Goal: Complete application form: Complete application form

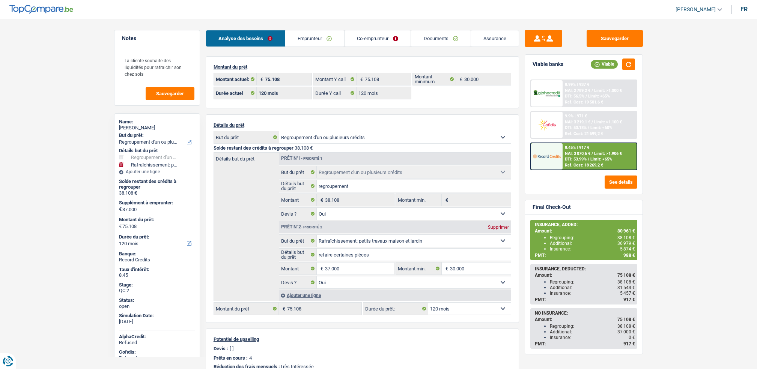
select select "refinancing"
select select "houseOrGarden"
select select "120"
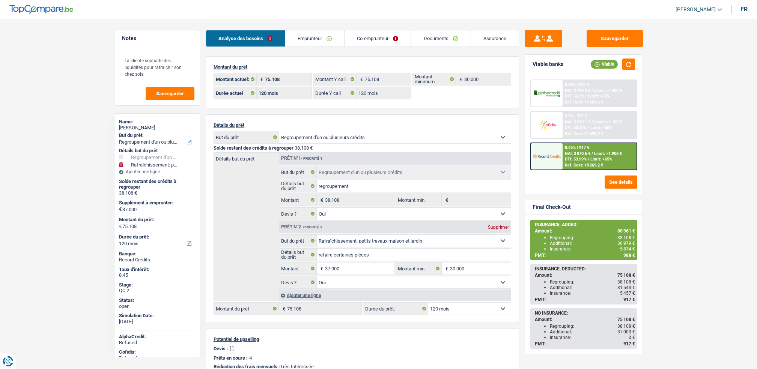
select select "120"
select select "refinancing"
select select "yes"
select select "houseOrGarden"
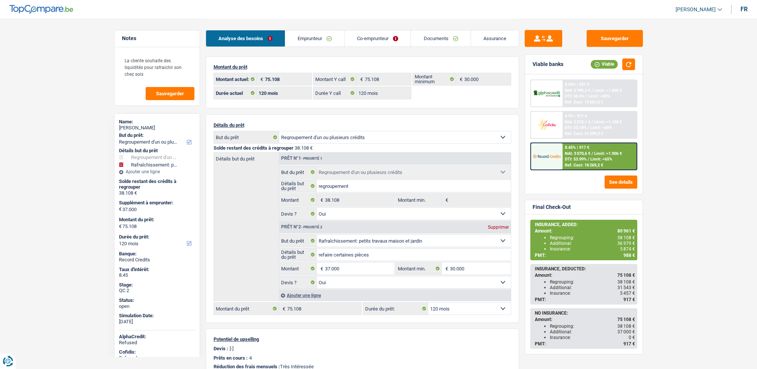
select select "yes"
select select "120"
select select "ownerWithMortgage"
select select "BE"
select select "mortgage"
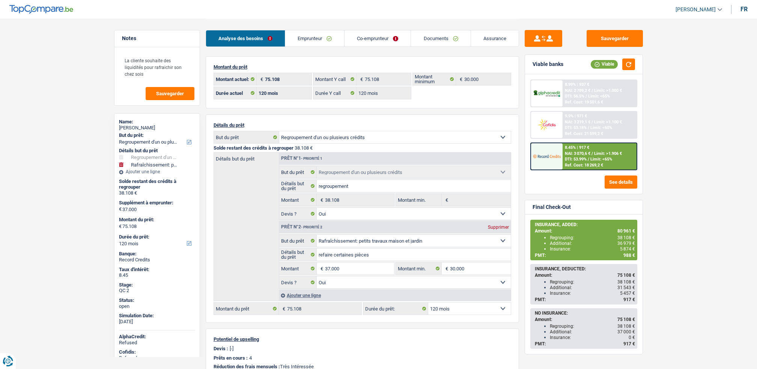
select select "300"
select select "creditConsolidation"
select select "120"
select select "creditConsolidation"
select select "120"
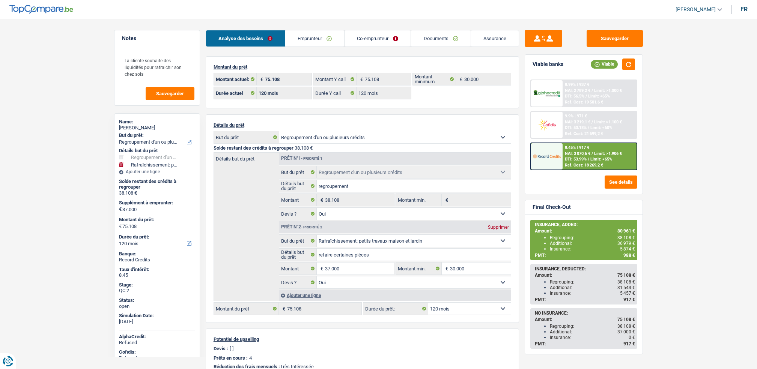
select select "cardOrCredit"
click at [320, 25] on div "Analyse des besoins Emprunteur Co-emprunteur Documents Assurance" at bounding box center [362, 35] width 313 height 32
click at [318, 36] on link "Emprunteur" at bounding box center [314, 38] width 59 height 16
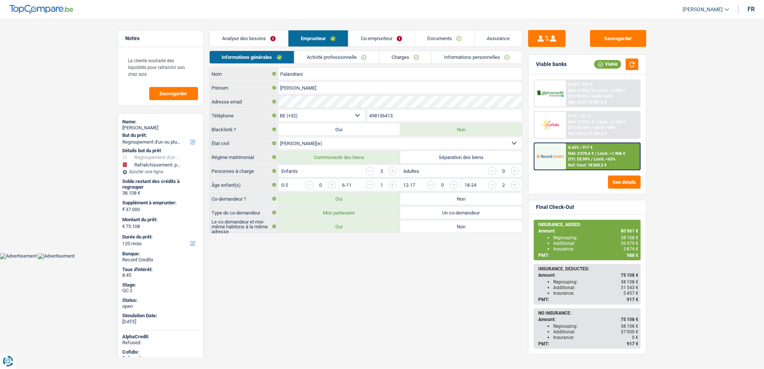
click at [320, 46] on link "Emprunteur" at bounding box center [318, 38] width 60 height 16
click at [325, 51] on li "Activité professionnelle" at bounding box center [336, 57] width 85 height 13
click at [350, 54] on link "Activité professionnelle" at bounding box center [337, 57] width 84 height 12
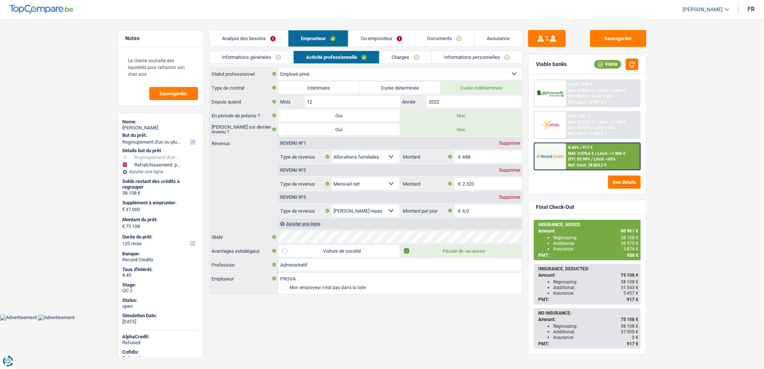
click at [381, 55] on link "Charges" at bounding box center [406, 57] width 52 height 12
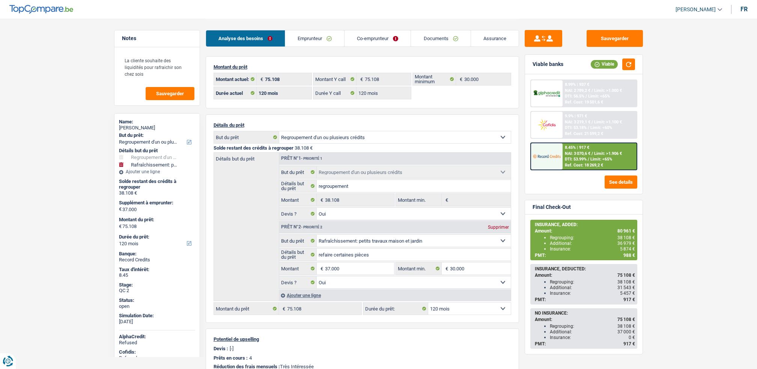
select select "refinancing"
select select "houseOrGarden"
select select "120"
click at [423, 41] on link "Documents" at bounding box center [440, 38] width 59 height 16
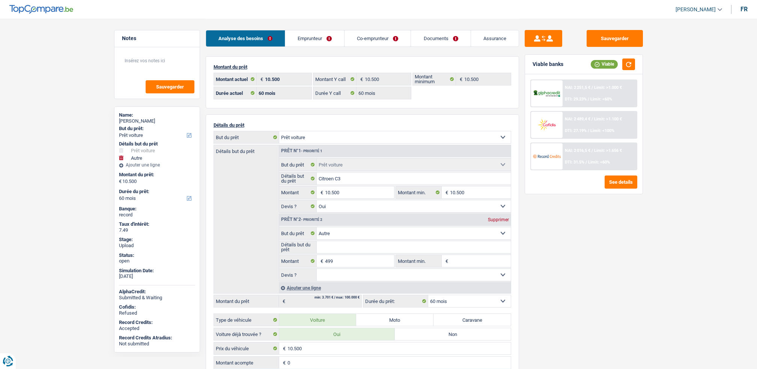
select select "car"
select select "other"
select select "60"
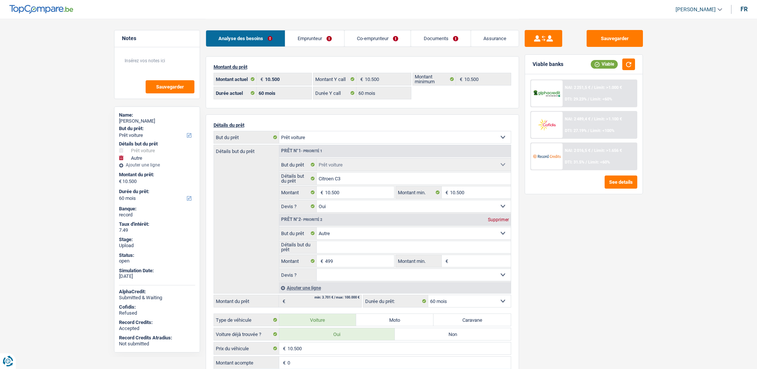
select select "60"
select select "car"
select select "yes"
select select "other"
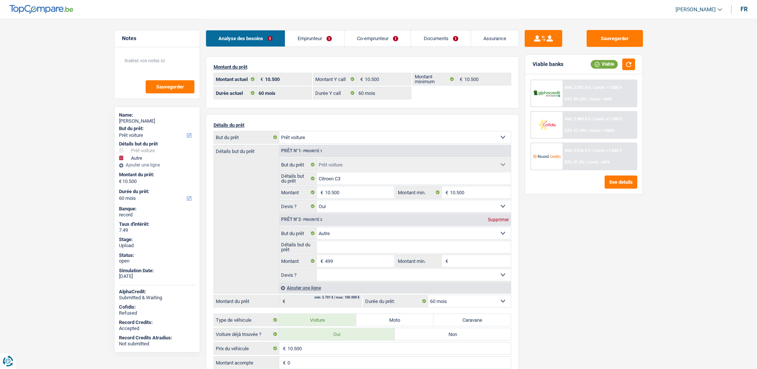
select select "60"
select select "rents"
select select "BE"
click at [332, 32] on link "Emprunteur" at bounding box center [314, 38] width 59 height 16
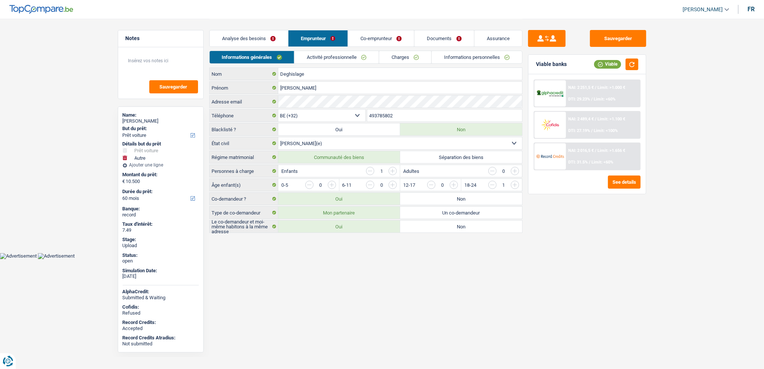
click at [401, 54] on link "Charges" at bounding box center [405, 57] width 52 height 12
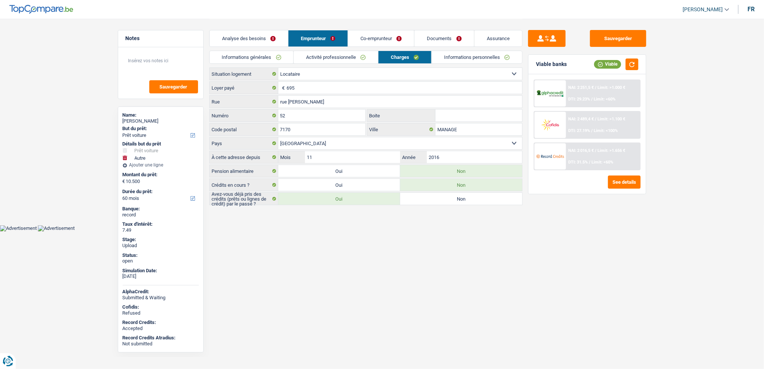
click at [368, 36] on link "Co-emprunteur" at bounding box center [381, 38] width 66 height 16
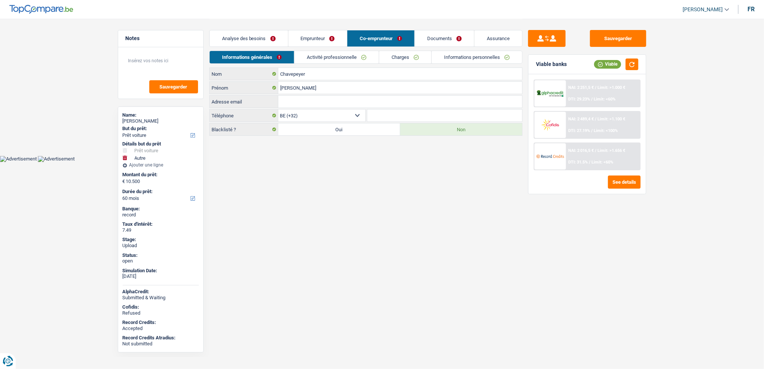
click at [371, 55] on link "Activité professionnelle" at bounding box center [337, 57] width 84 height 12
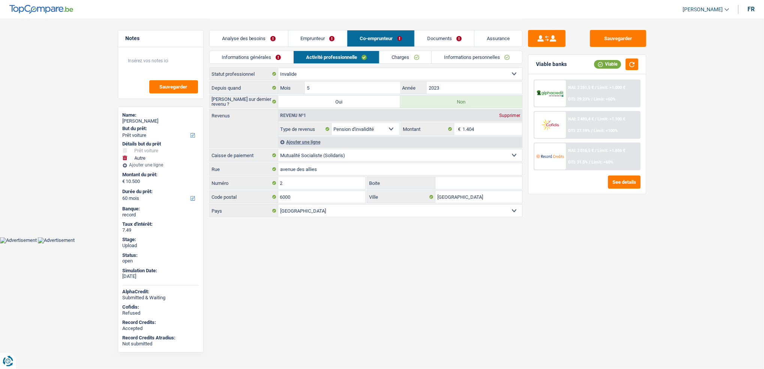
click at [412, 55] on link "Charges" at bounding box center [406, 57] width 52 height 12
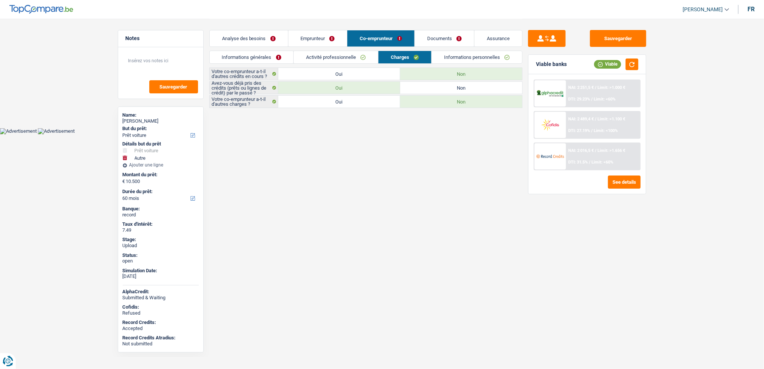
click at [304, 32] on link "Emprunteur" at bounding box center [317, 38] width 59 height 16
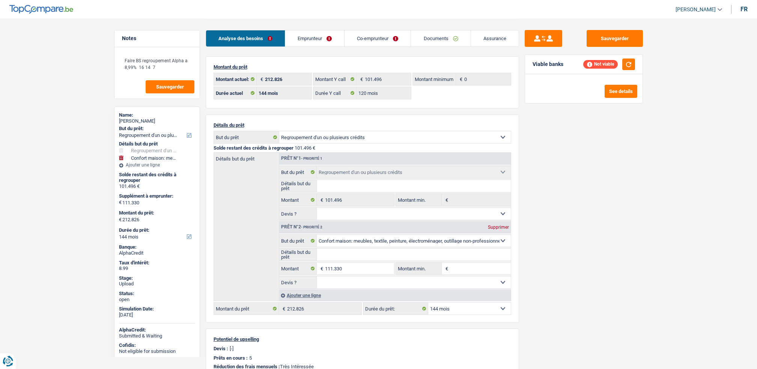
select select "refinancing"
select select "household"
select select "144"
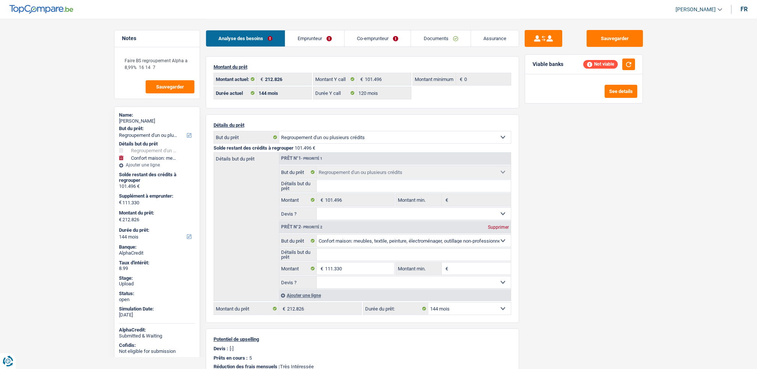
select select "120"
select select "refinancing"
select select "household"
select select "144"
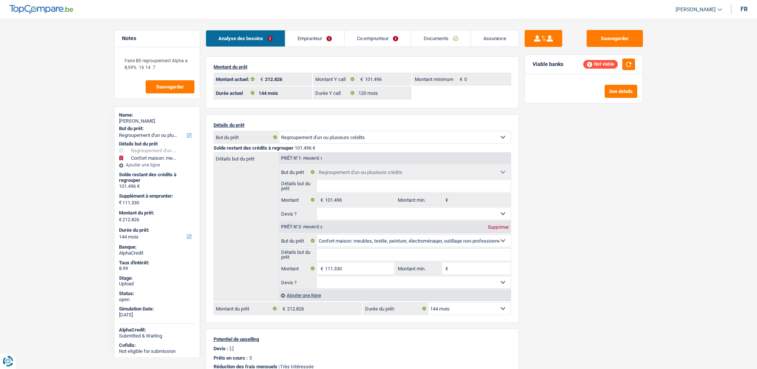
select select "refinancing"
select select "household"
select select "144"
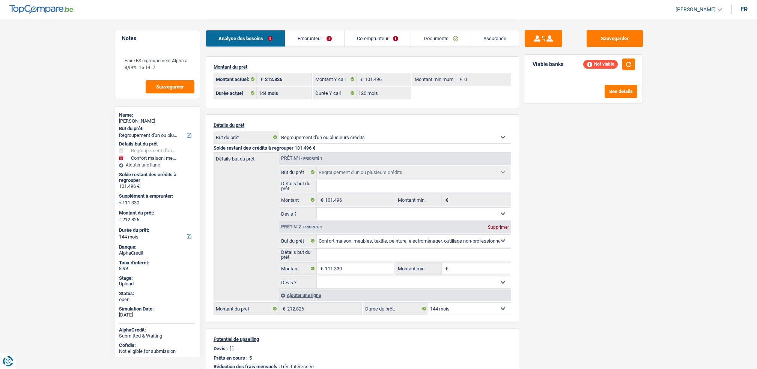
select select "120"
select select "refinancing"
select select "household"
select select "144"
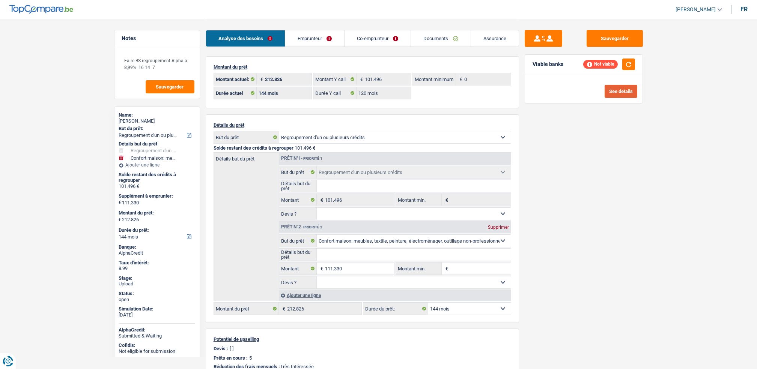
click at [608, 90] on button "See details" at bounding box center [620, 91] width 33 height 13
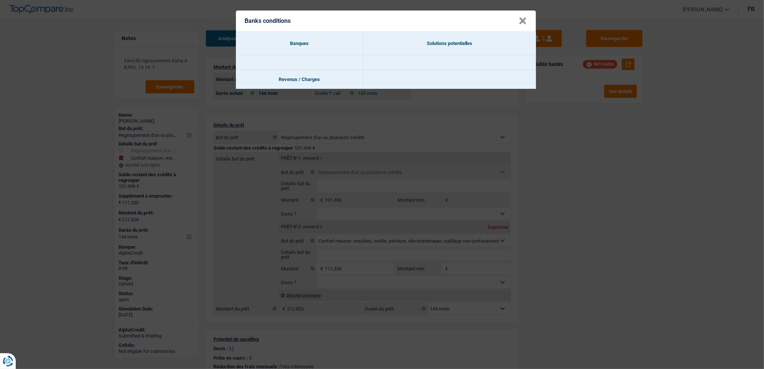
click at [523, 17] on button "×" at bounding box center [523, 21] width 8 height 8
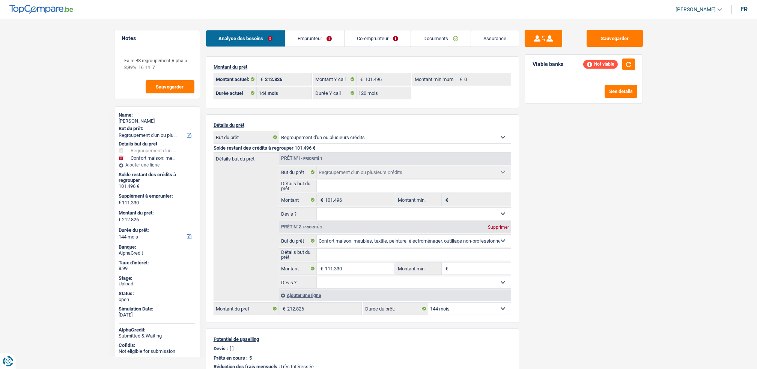
click at [131, 289] on div "Status: open" at bounding box center [157, 296] width 76 height 15
click at [135, 236] on select "12 mois 18 mois 24 mois 30 mois 36 mois 42 mois 48 mois 60 mois 72 mois 84 mois…" at bounding box center [157, 237] width 76 height 8
select select "120"
click at [119, 233] on select "12 mois 18 mois 24 mois 30 mois 36 mois 42 mois 48 mois 60 mois 72 mois 84 mois…" at bounding box center [157, 237] width 76 height 8
select select "120"
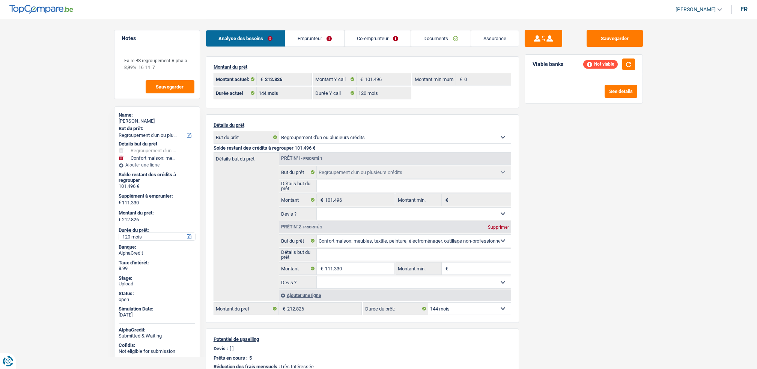
select select "120"
click at [624, 95] on button "See details" at bounding box center [620, 91] width 33 height 13
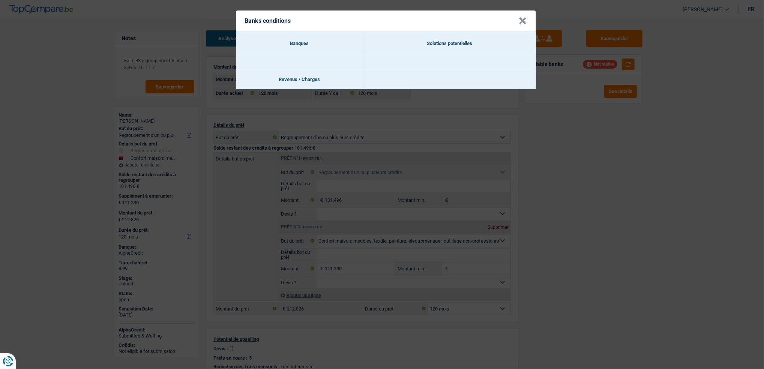
click at [521, 23] on button "×" at bounding box center [523, 21] width 8 height 8
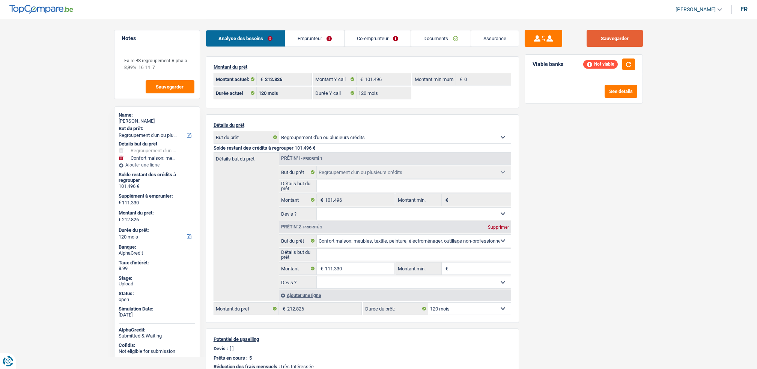
click at [639, 39] on button "Sauvegarder" at bounding box center [614, 38] width 56 height 17
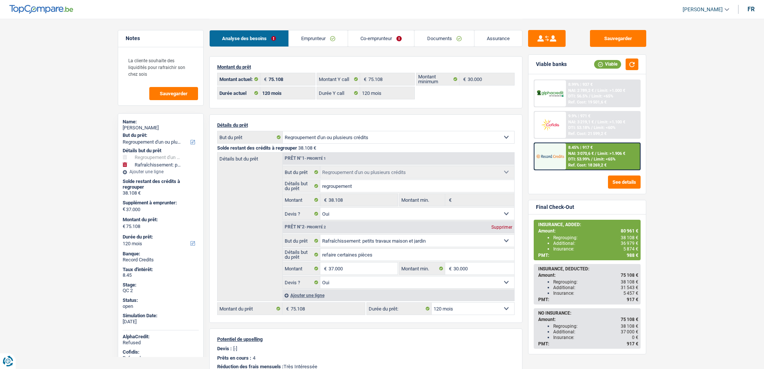
select select "refinancing"
select select "houseOrGarden"
select select "120"
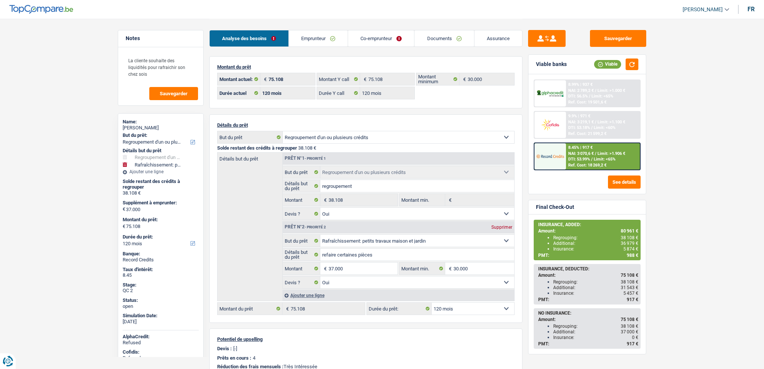
select select "120"
select select "refinancing"
select select "yes"
select select "houseOrGarden"
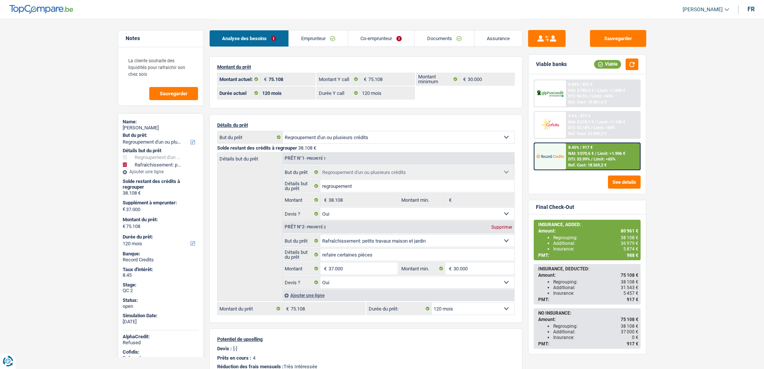
select select "yes"
select select "120"
select select "ownerWithMortgage"
select select "BE"
select select "mortgage"
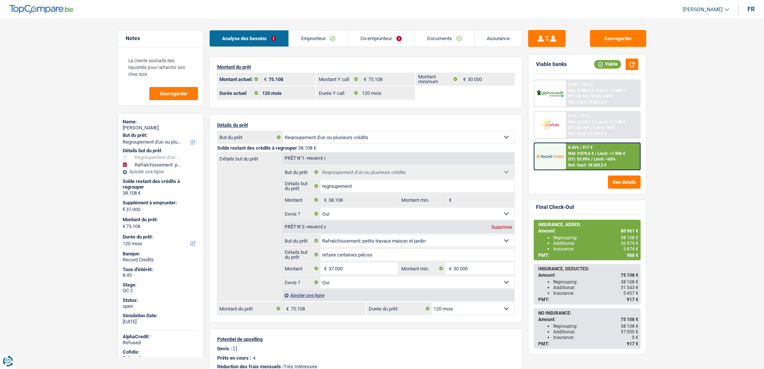
select select "300"
select select "creditConsolidation"
select select "120"
select select "creditConsolidation"
select select "120"
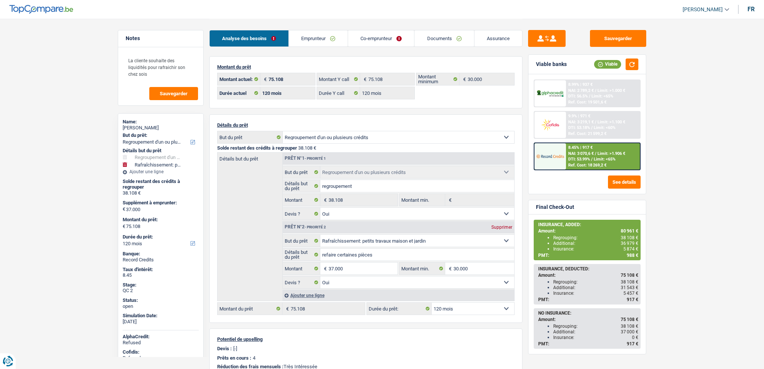
select select "cardOrCredit"
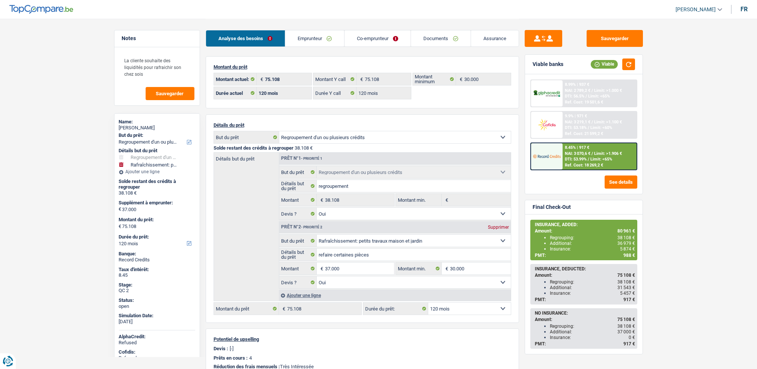
drag, startPoint x: 333, startPoint y: 29, endPoint x: 326, endPoint y: 41, distance: 14.1
click at [332, 29] on div "Analyse des besoins Emprunteur Co-emprunteur Documents Assurance" at bounding box center [362, 35] width 313 height 32
click at [326, 41] on link "Emprunteur" at bounding box center [314, 38] width 59 height 16
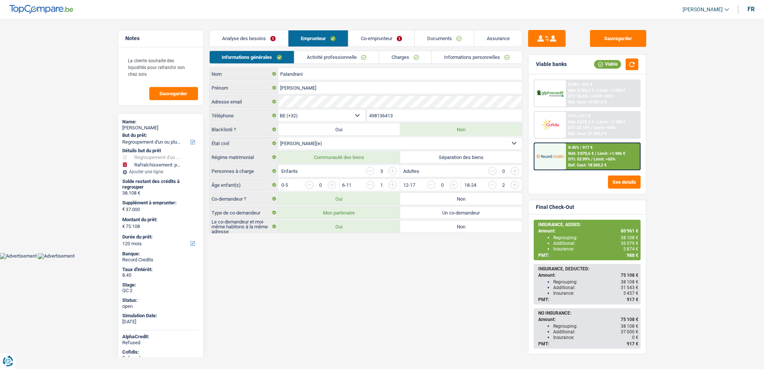
click at [338, 54] on link "Activité professionnelle" at bounding box center [337, 57] width 84 height 12
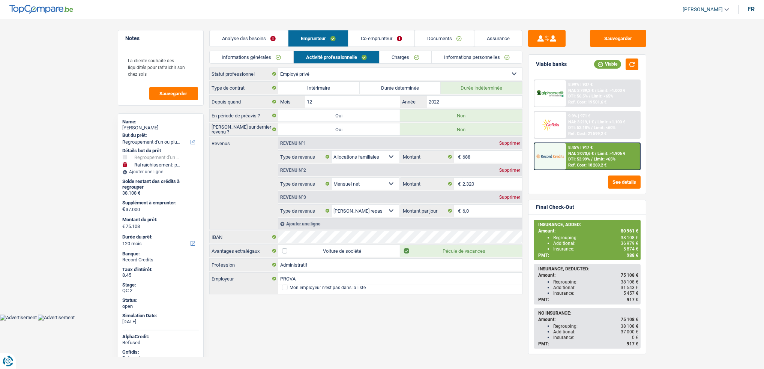
click at [404, 55] on link "Charges" at bounding box center [406, 57] width 52 height 12
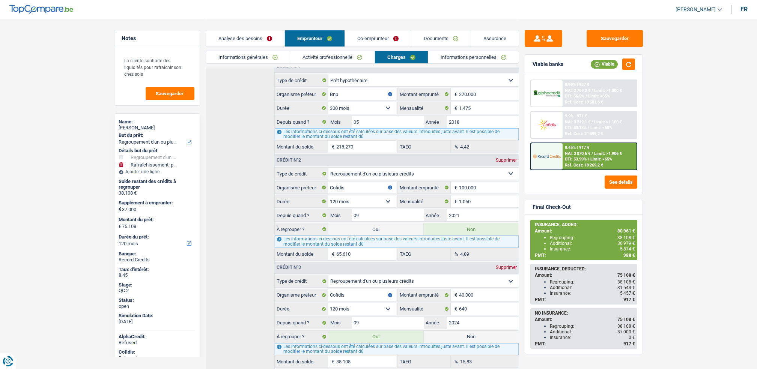
scroll to position [141, 0]
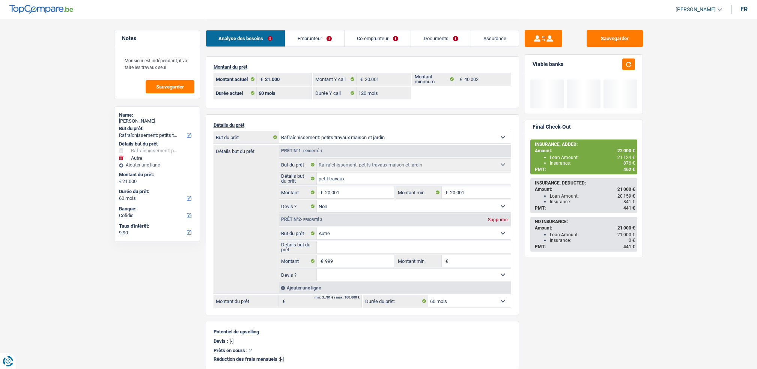
select select "houseOrGarden"
select select "other"
select select "60"
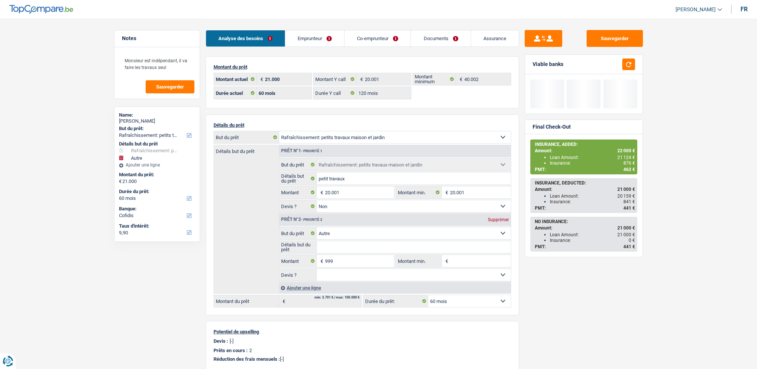
select select "120"
select select "houseOrGarden"
select select "false"
select select "other"
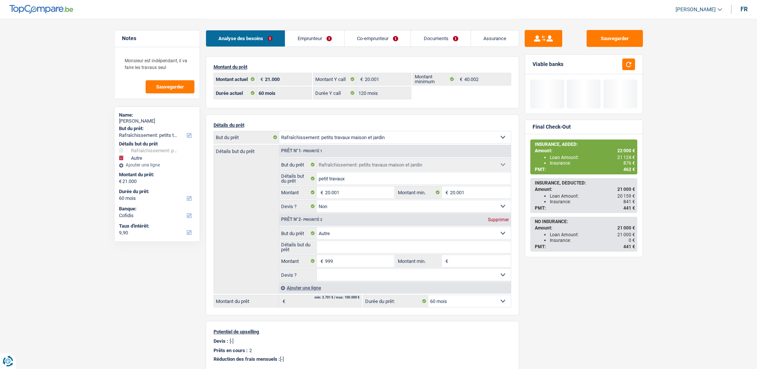
select select "60"
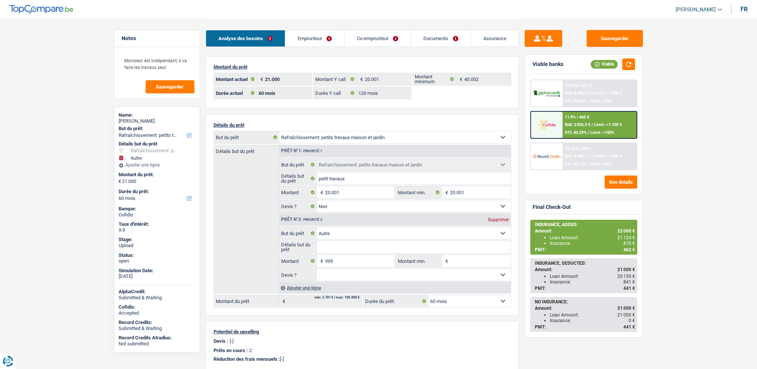
click at [434, 42] on link "Documents" at bounding box center [440, 38] width 59 height 16
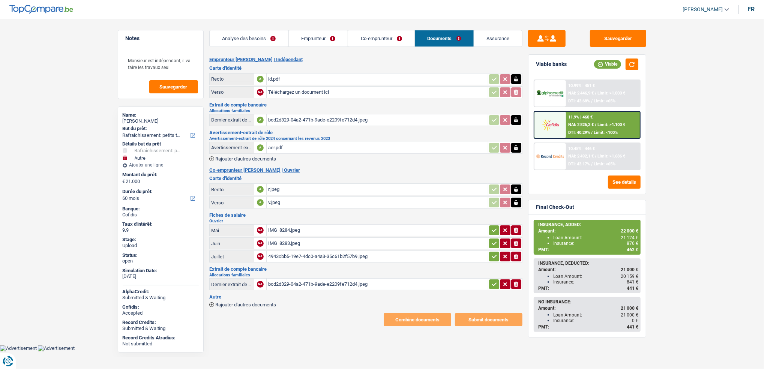
click at [272, 76] on div "id.pdf" at bounding box center [377, 79] width 218 height 11
click at [272, 184] on div "r.jpeg" at bounding box center [377, 189] width 218 height 11
click at [272, 197] on div "v.jpeg" at bounding box center [377, 202] width 218 height 11
click at [553, 135] on div at bounding box center [551, 125] width 32 height 26
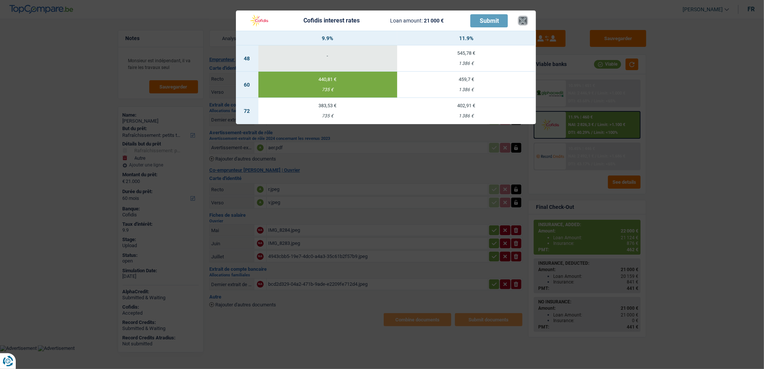
click at [526, 20] on button "×" at bounding box center [523, 21] width 8 height 8
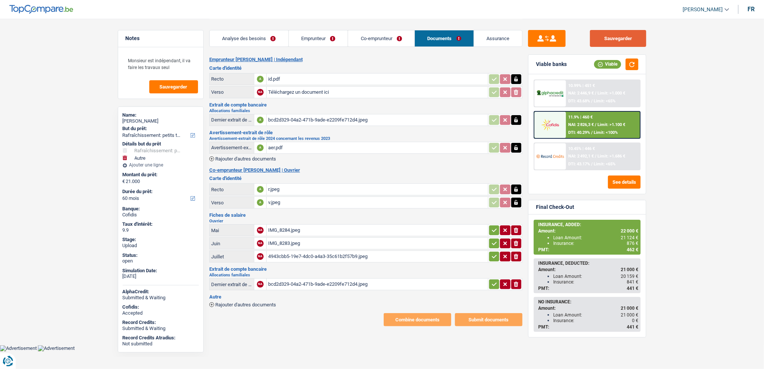
click at [618, 41] on button "Sauvegarder" at bounding box center [618, 38] width 56 height 17
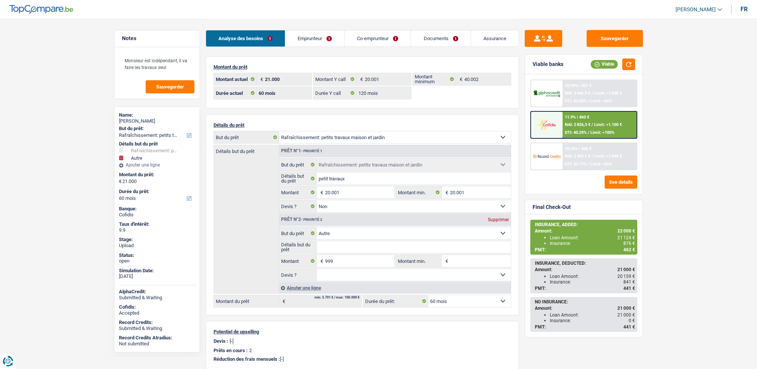
select select "houseOrGarden"
select select "other"
select select "60"
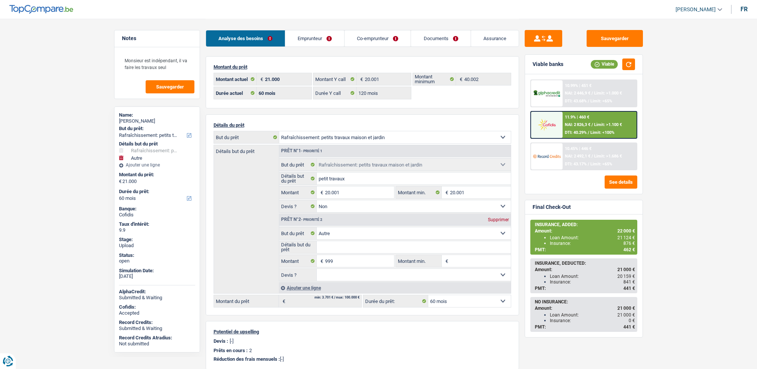
select select "120"
select select "houseOrGarden"
select select "false"
select select "other"
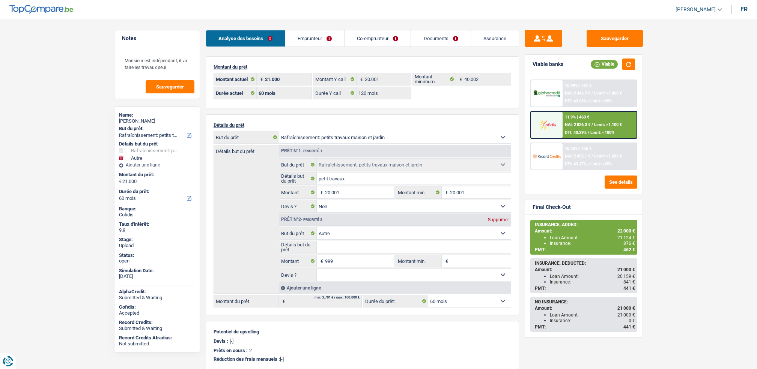
select select "60"
select select "32"
select select "married"
drag, startPoint x: 328, startPoint y: 33, endPoint x: 325, endPoint y: 36, distance: 4.6
click at [328, 33] on link "Emprunteur" at bounding box center [314, 38] width 59 height 16
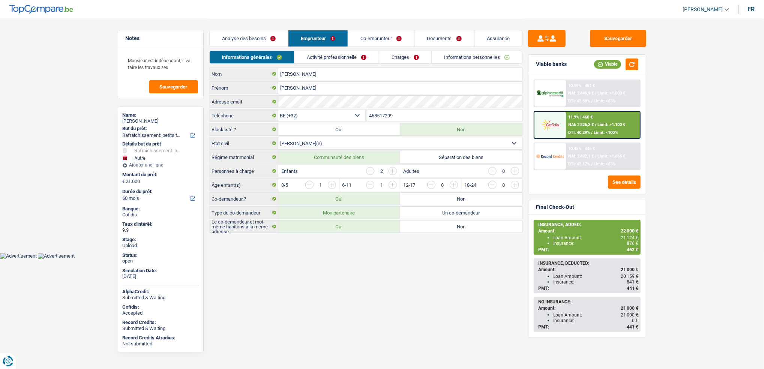
click at [397, 117] on input "468517299" at bounding box center [444, 116] width 155 height 12
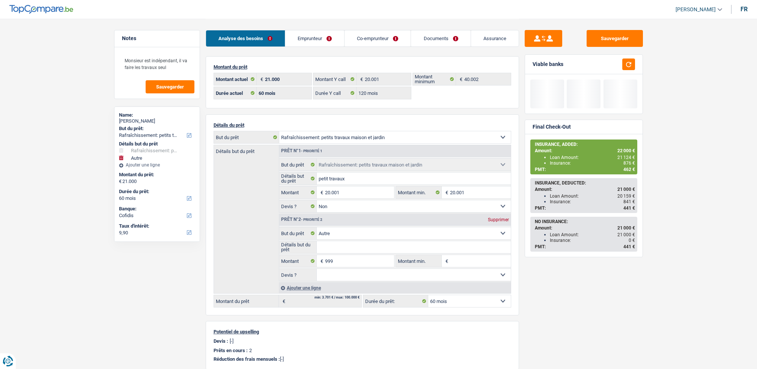
select select "houseOrGarden"
select select "other"
select select "60"
select select "cofidis"
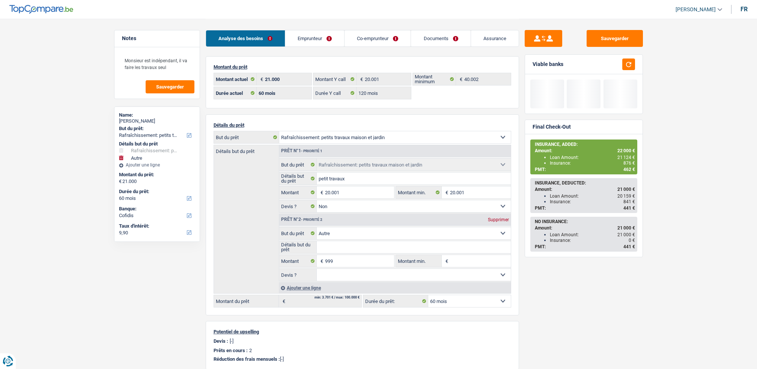
select select "60"
select select "120"
select select "houseOrGarden"
select select "false"
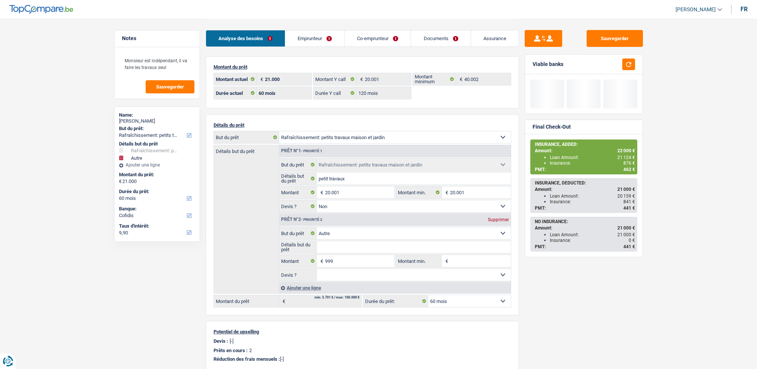
select select "other"
select select "60"
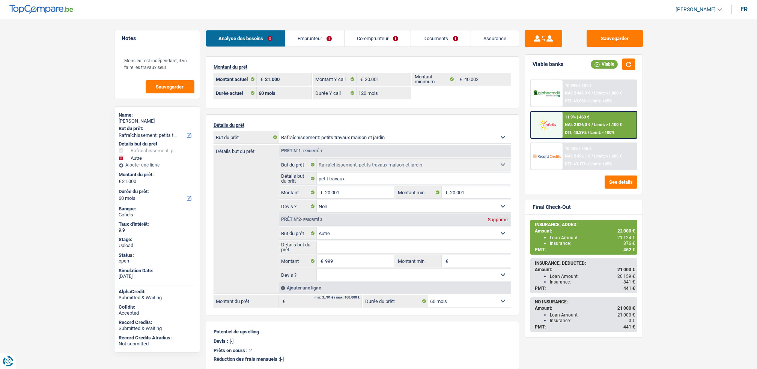
click at [565, 124] on span "NAI: 2 826,3 €" at bounding box center [578, 124] width 26 height 5
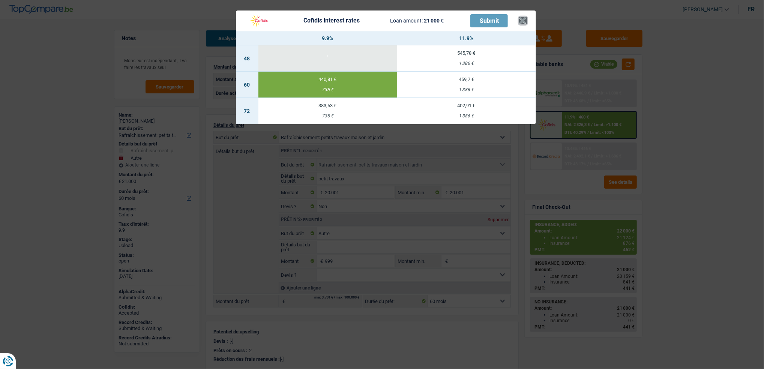
click at [524, 24] on button "×" at bounding box center [523, 21] width 8 height 8
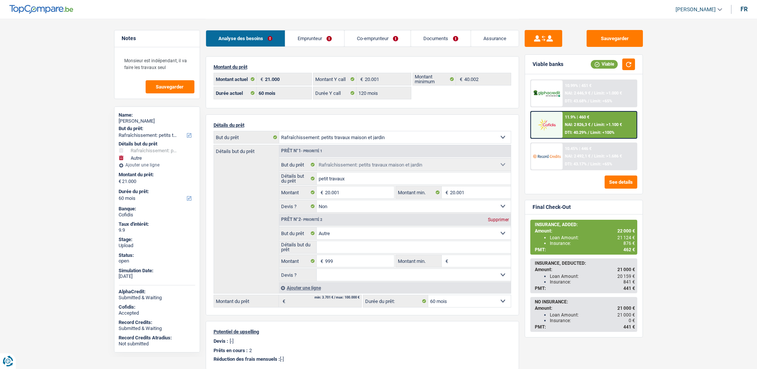
click at [584, 117] on div "11.9% | 460 €" at bounding box center [577, 117] width 24 height 5
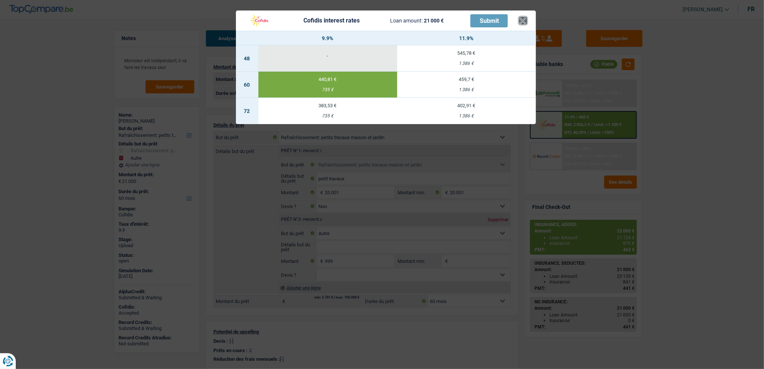
click at [520, 17] on button "×" at bounding box center [523, 21] width 8 height 8
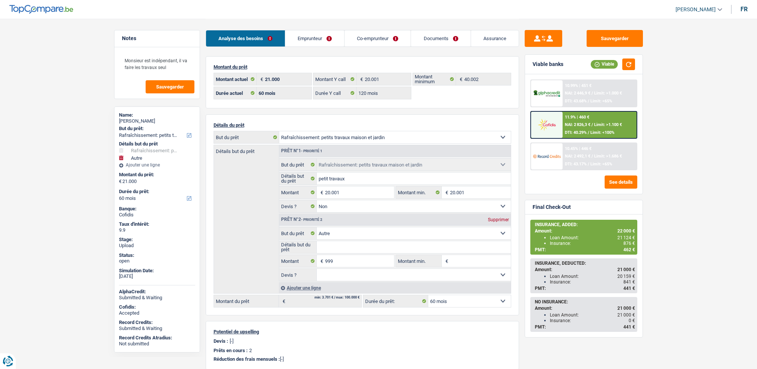
select select "houseOrGarden"
select select "other"
select select "60"
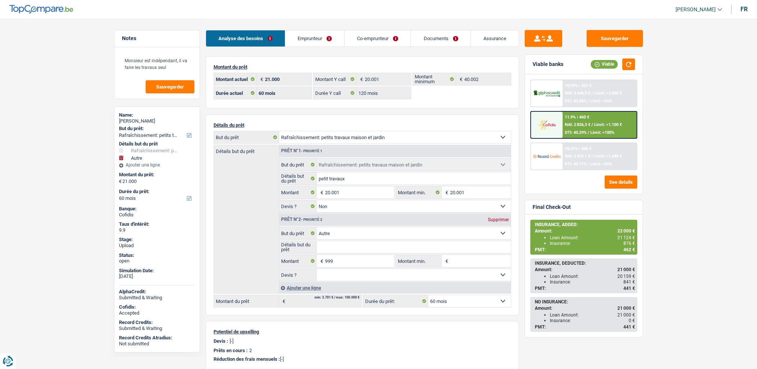
select select "120"
select select "houseOrGarden"
select select "false"
select select "other"
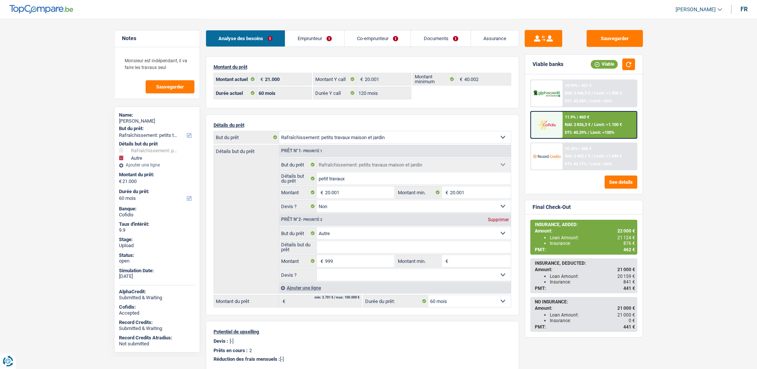
select select "60"
click at [571, 120] on div "11.9% | 460 € NAI: 2 826,3 € / Limit: >1.100 € DTI: 40.29% / Limit: <100%" at bounding box center [599, 125] width 74 height 26
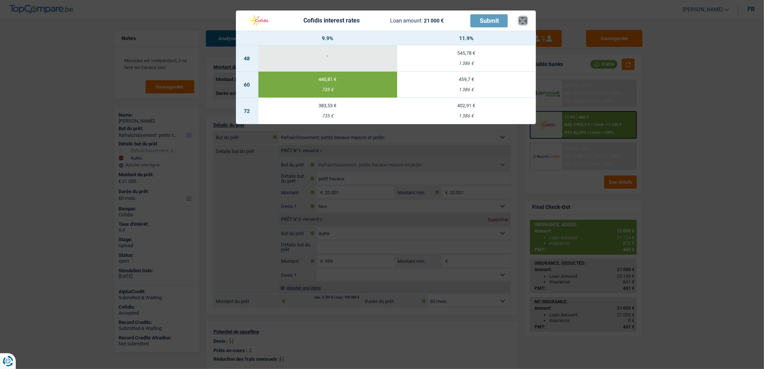
click at [526, 24] on button "×" at bounding box center [523, 21] width 8 height 8
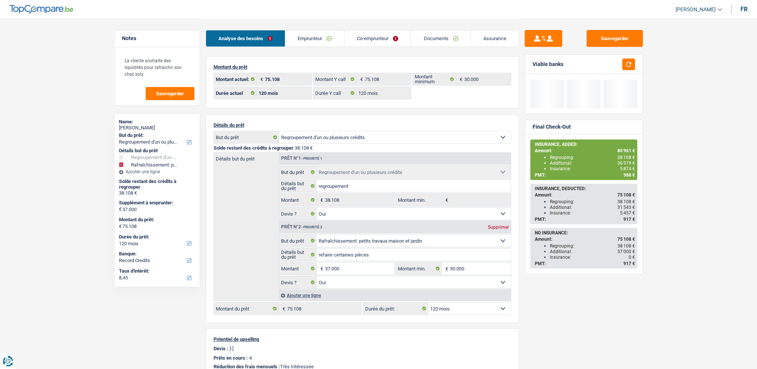
select select "refinancing"
select select "houseOrGarden"
select select "120"
select select "record credits"
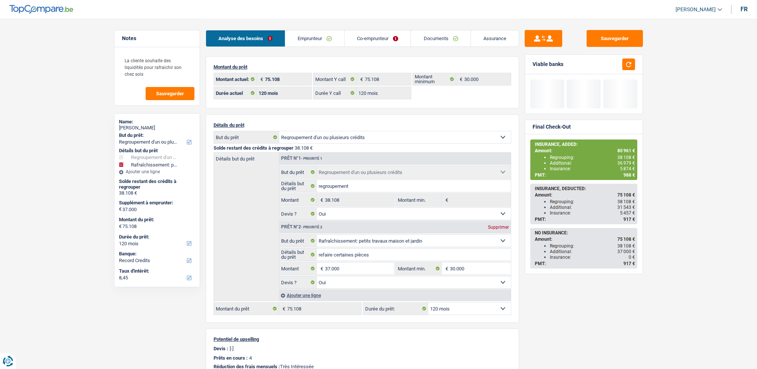
select select "120"
select select "refinancing"
select select "yes"
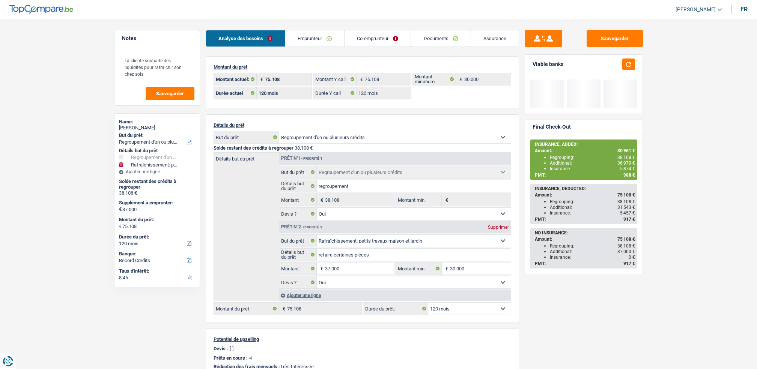
select select "houseOrGarden"
select select "yes"
select select "120"
select select "ownerWithMortgage"
select select "BE"
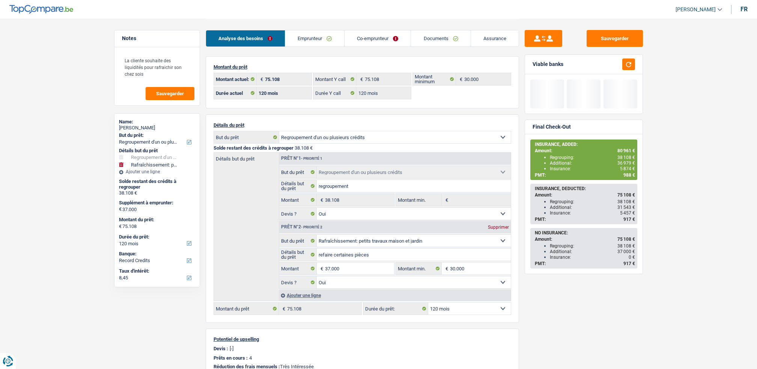
select select "mortgage"
select select "300"
select select "creditConsolidation"
select select "120"
select select "creditConsolidation"
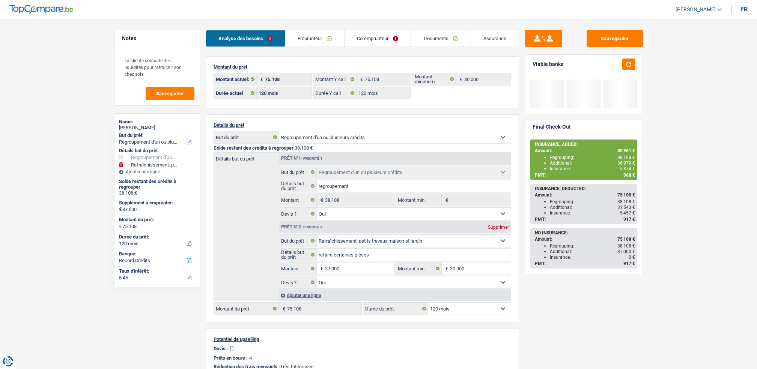
select select "120"
select select "cardOrCredit"
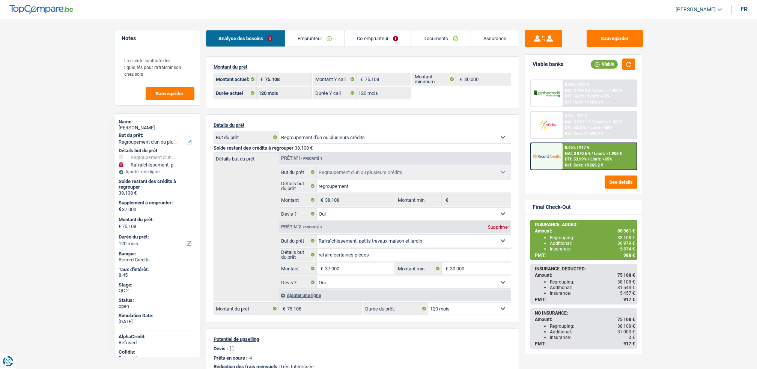
click at [304, 40] on link "Emprunteur" at bounding box center [314, 38] width 59 height 16
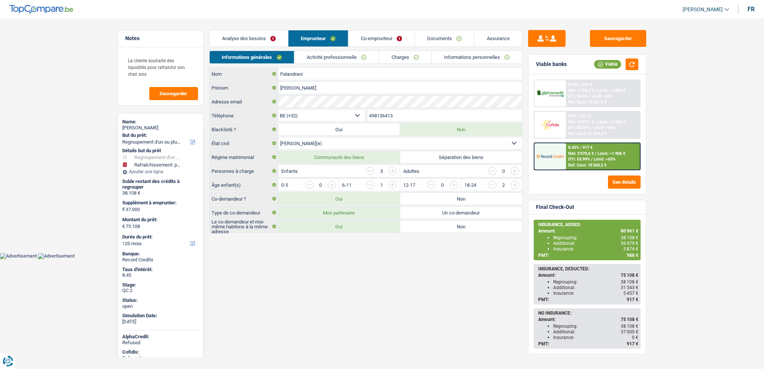
click at [331, 51] on link "Activité professionnelle" at bounding box center [337, 57] width 84 height 12
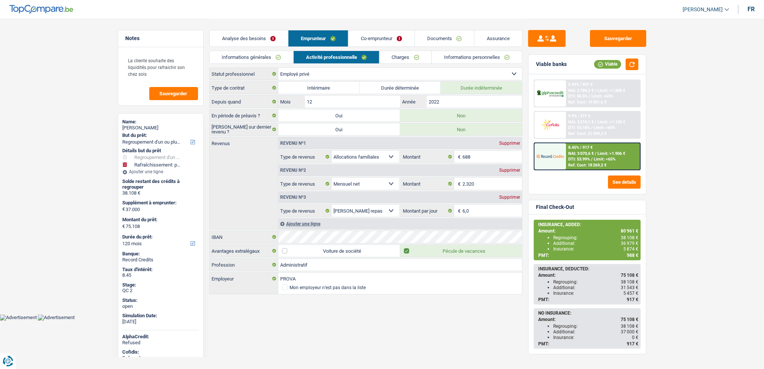
click at [398, 57] on link "Charges" at bounding box center [406, 57] width 52 height 12
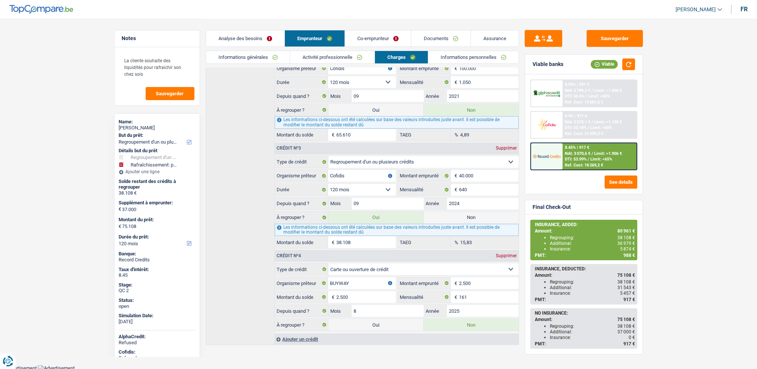
scroll to position [241, 0]
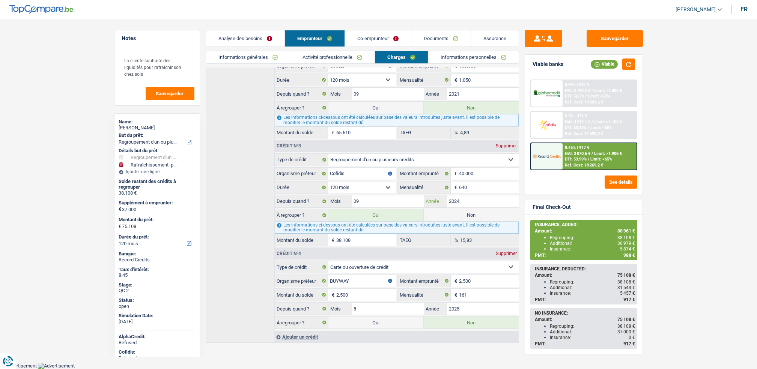
click at [467, 200] on input "2024" at bounding box center [483, 201] width 72 height 12
